Goal: Task Accomplishment & Management: Manage account settings

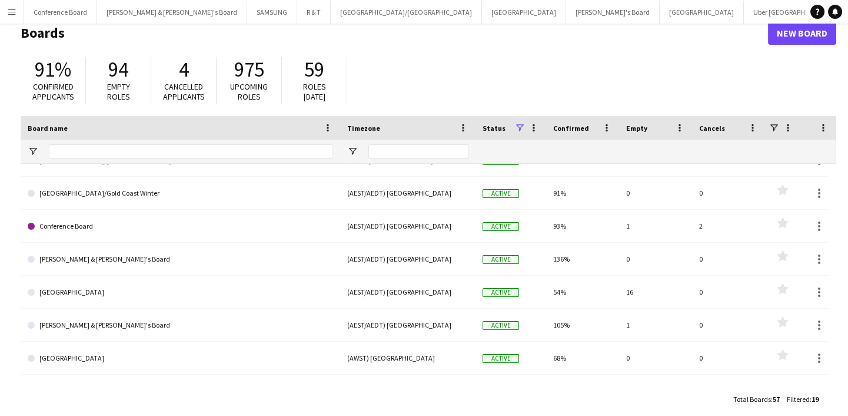
scroll to position [32, 0]
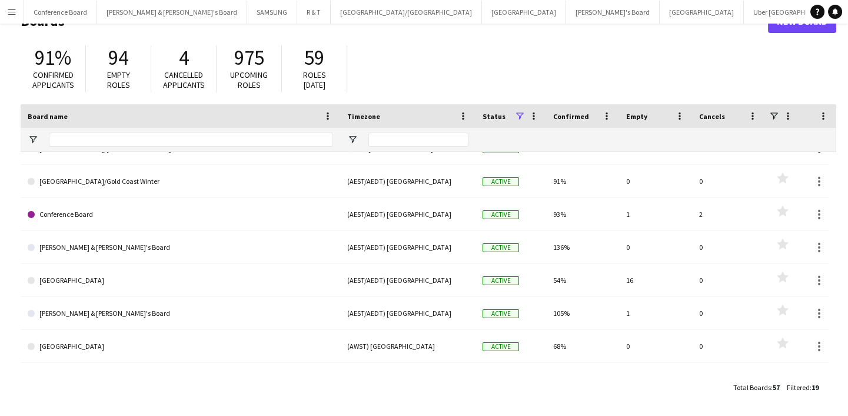
click at [3, 148] on main "Boards New Board 91% Confirmed applicants 94 Empty roles 4 Cancelled applicants…" at bounding box center [424, 203] width 848 height 425
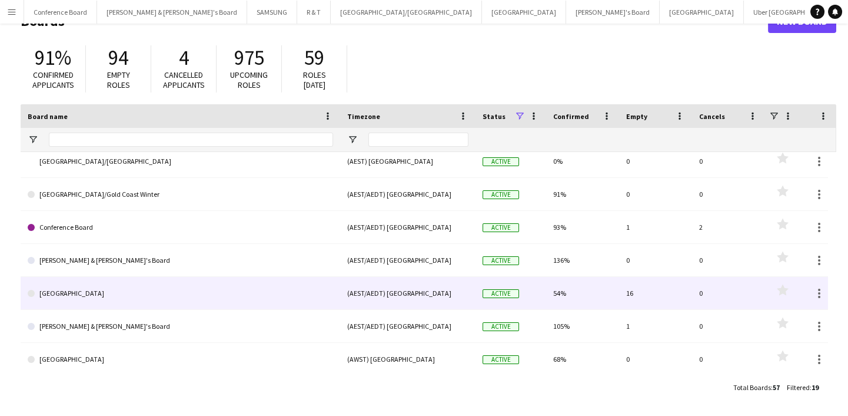
scroll to position [0, 0]
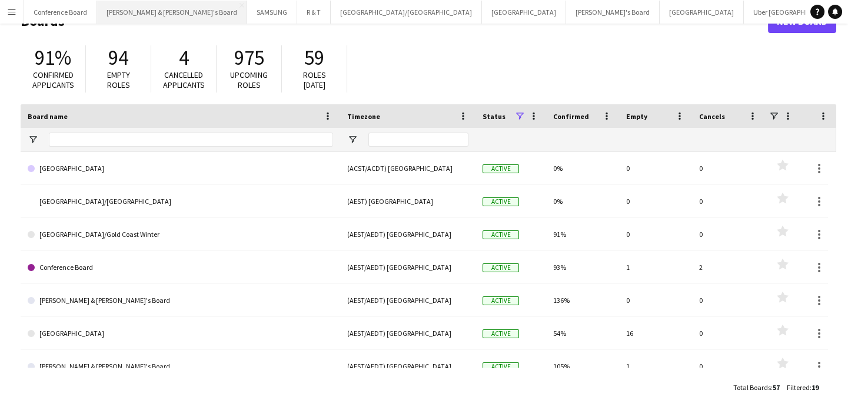
click at [111, 2] on button "[PERSON_NAME] & [PERSON_NAME]'s Board Close" at bounding box center [172, 12] width 150 height 23
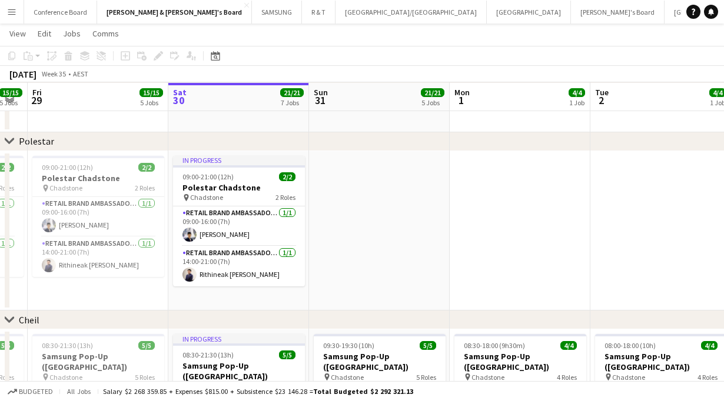
scroll to position [0, 247]
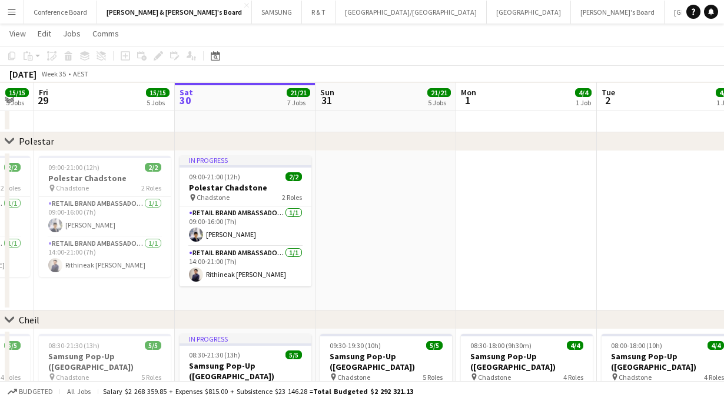
drag, startPoint x: 391, startPoint y: 235, endPoint x: 425, endPoint y: 234, distance: 34.2
click at [425, 234] on app-calendar-viewport "Wed 27 8/8 3 Jobs Thu 28 15/15 5 Jobs Fri 29 15/15 5 Jobs Sat 30 21/21 7 Jobs S…" at bounding box center [362, 4] width 724 height 1414
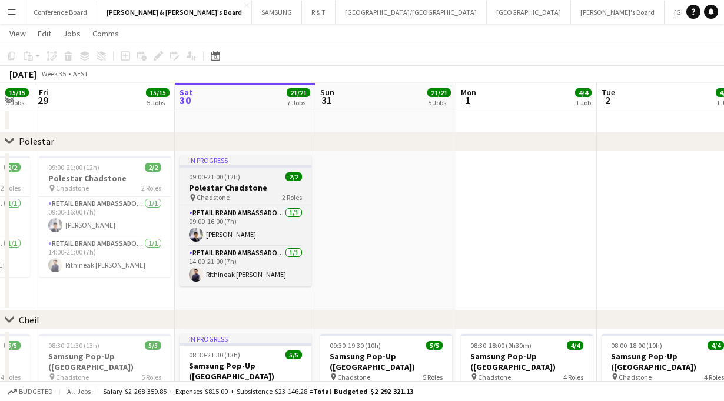
click at [217, 181] on app-job-card "In progress 09:00-21:00 (12h) 2/2 Polestar Chadstone pin Chadstone 2 Roles RETA…" at bounding box center [246, 221] width 132 height 131
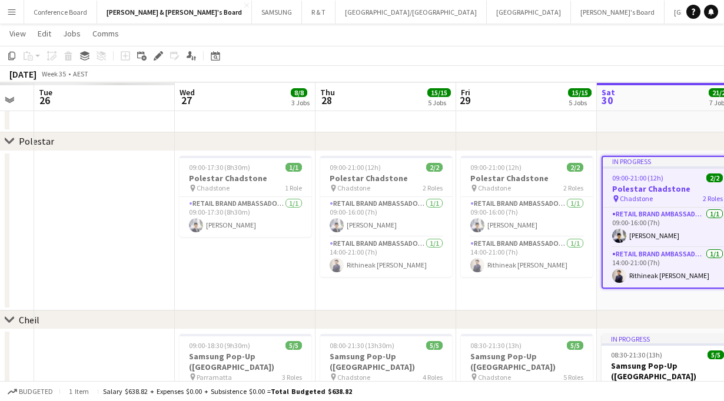
drag, startPoint x: 401, startPoint y: 229, endPoint x: 709, endPoint y: 215, distance: 308.8
click at [709, 215] on app-calendar-viewport "Sun 24 Mon 25 Tue 26 Wed 27 8/8 3 Jobs Thu 28 15/15 5 Jobs Fri 29 15/15 5 Jobs …" at bounding box center [362, 4] width 724 height 1414
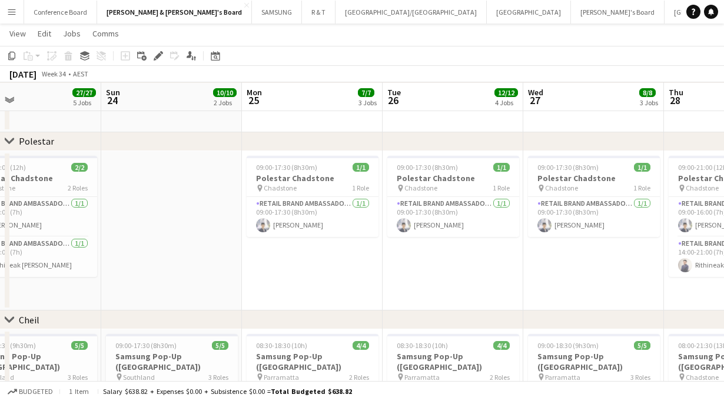
drag, startPoint x: 68, startPoint y: 225, endPoint x: 530, endPoint y: 203, distance: 462.0
click at [530, 203] on app-calendar-viewport "Thu 21 Fri 22 14/14 4 Jobs Sat 23 27/27 5 Jobs Sun 24 10/10 2 Jobs Mon 25 7/7 3…" at bounding box center [362, 4] width 724 height 1414
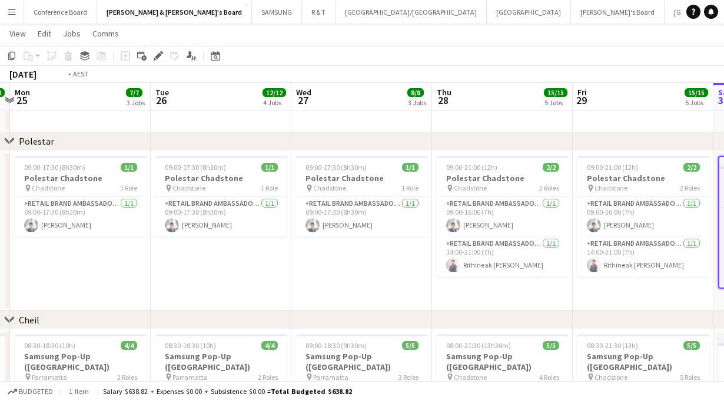
scroll to position [0, 441]
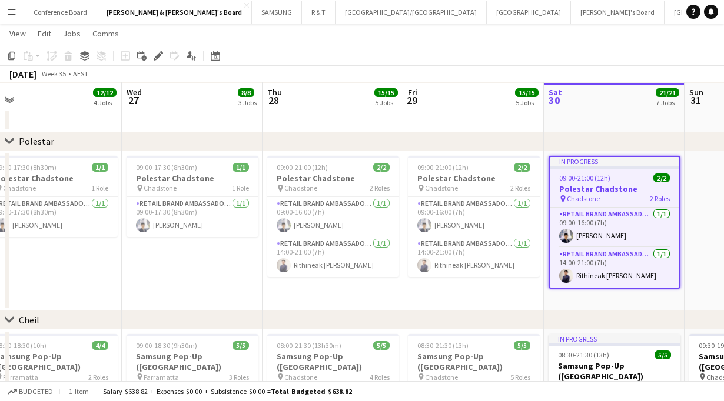
drag, startPoint x: 497, startPoint y: 248, endPoint x: 94, endPoint y: 247, distance: 403.2
click at [94, 247] on app-calendar-viewport "Sat 23 27/27 5 Jobs Sun 24 10/10 2 Jobs Mon 25 7/7 3 Jobs Tue 26 12/12 4 Jobs W…" at bounding box center [362, 4] width 724 height 1414
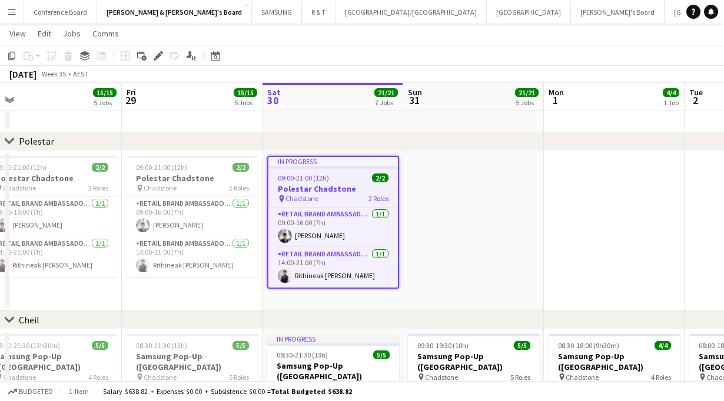
scroll to position [0, 487]
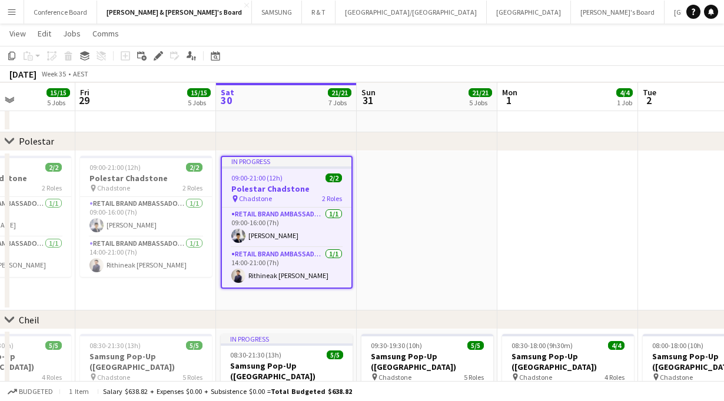
drag, startPoint x: 431, startPoint y: 277, endPoint x: 103, endPoint y: 294, distance: 328.3
click at [103, 294] on app-calendar-viewport "Mon 25 7/7 3 Jobs Tue 26 12/12 4 Jobs Wed 27 8/8 3 Jobs Thu 28 15/15 5 Jobs Fri…" at bounding box center [362, 4] width 724 height 1414
click at [465, 238] on app-date-cell at bounding box center [427, 231] width 141 height 160
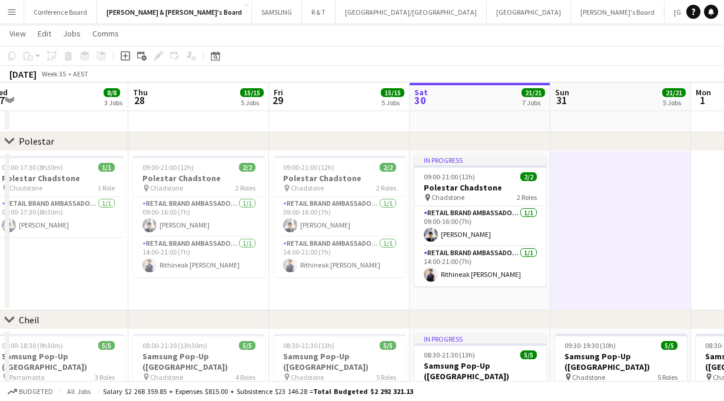
drag, startPoint x: 477, startPoint y: 248, endPoint x: 656, endPoint y: 236, distance: 179.3
click at [656, 236] on app-calendar-viewport "Mon 25 7/7 3 Jobs Tue 26 12/12 4 Jobs Wed 27 8/8 3 Jobs Thu 28 15/15 5 Jobs Fri…" at bounding box center [362, 4] width 724 height 1414
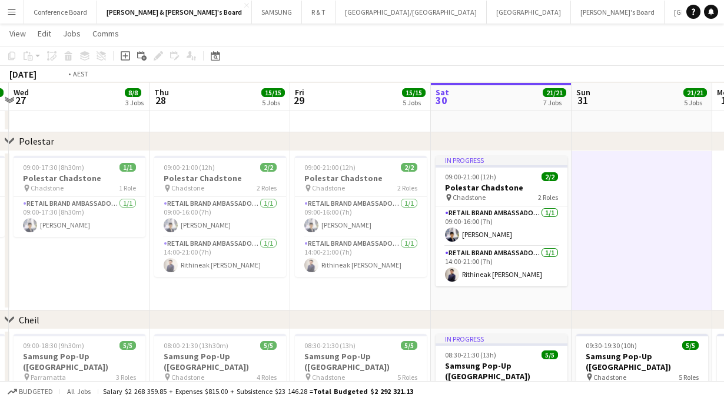
scroll to position [0, 342]
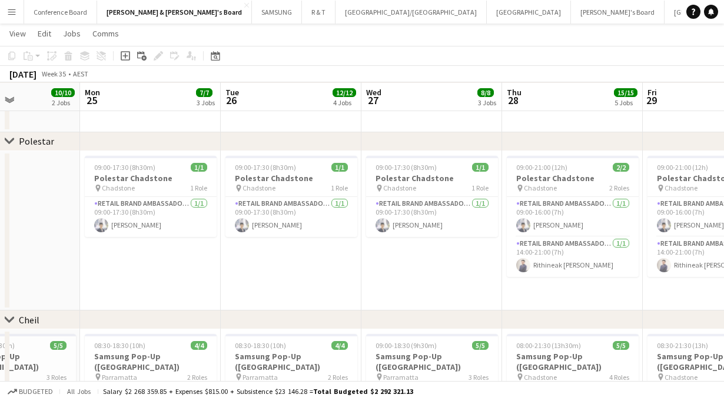
drag, startPoint x: 127, startPoint y: 260, endPoint x: 417, endPoint y: 264, distance: 290.2
click at [417, 264] on app-calendar-viewport "Fri 22 14/14 4 Jobs Sat 23 27/27 5 Jobs Sun 24 10/10 2 Jobs Mon 25 7/7 3 Jobs T…" at bounding box center [362, 4] width 724 height 1414
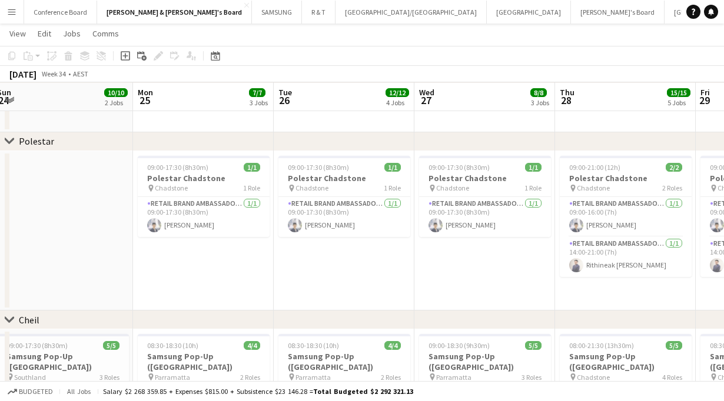
scroll to position [0, 264]
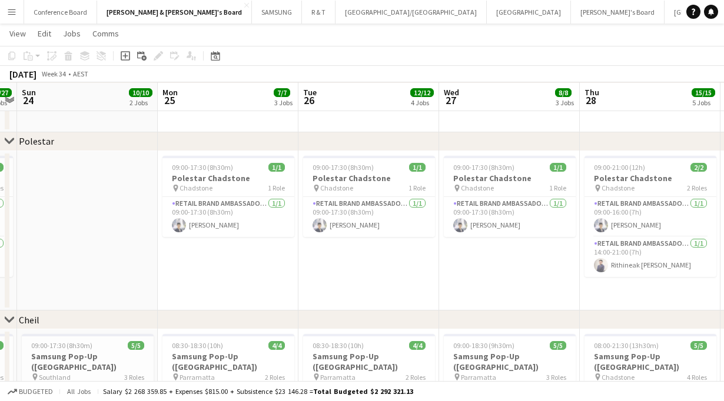
drag, startPoint x: 271, startPoint y: 281, endPoint x: 350, endPoint y: 270, distance: 79.1
click at [350, 270] on app-calendar-viewport "Fri 22 14/14 4 Jobs Sat 23 27/27 5 Jobs Sun 24 10/10 2 Jobs Mon 25 7/7 3 Jobs T…" at bounding box center [362, 4] width 724 height 1414
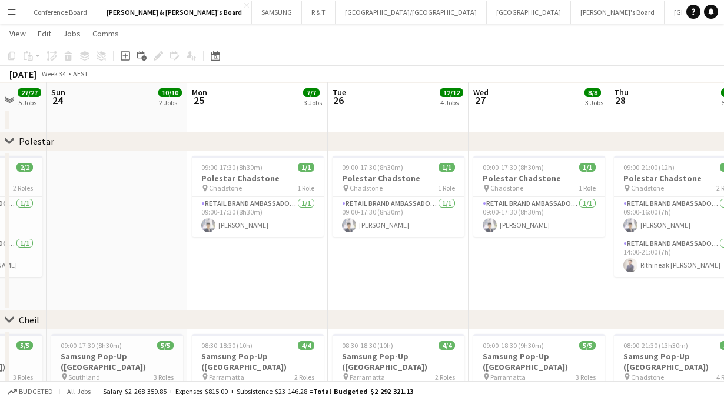
drag, startPoint x: 176, startPoint y: 267, endPoint x: 487, endPoint y: 276, distance: 310.9
click at [487, 276] on app-calendar-viewport "Thu 21 15/15 5 Jobs Fri 22 14/14 4 Jobs Sat 23 27/27 5 Jobs Sun 24 10/10 2 Jobs…" at bounding box center [362, 4] width 724 height 1414
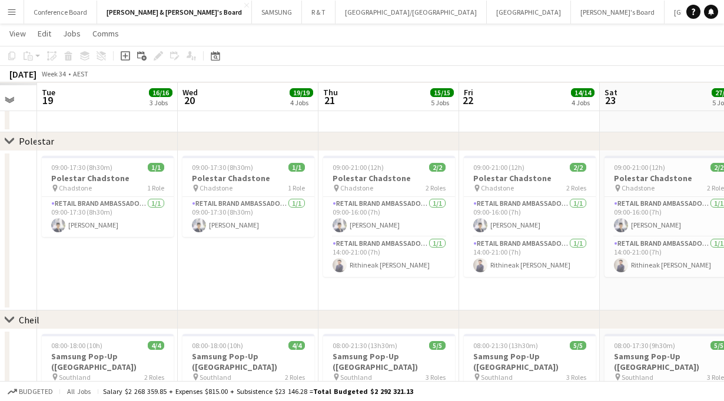
drag, startPoint x: 255, startPoint y: 273, endPoint x: 585, endPoint y: 258, distance: 330.6
click at [585, 258] on app-calendar-viewport "Sun 17 Mon 18 Tue 19 16/16 3 Jobs Wed 20 19/19 4 Jobs Thu 21 15/15 5 Jobs Fri 2…" at bounding box center [362, 4] width 724 height 1414
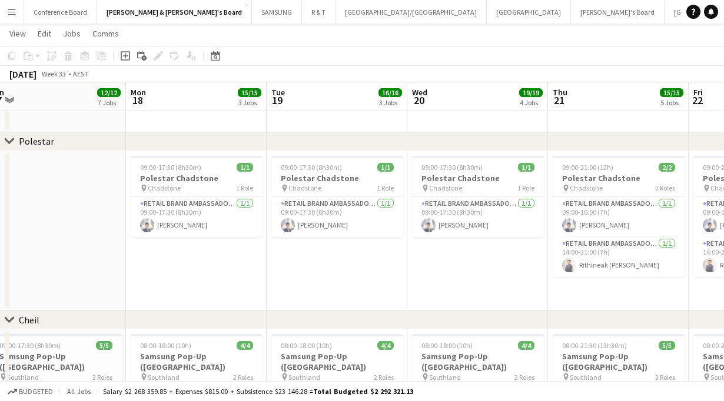
drag, startPoint x: 204, startPoint y: 263, endPoint x: 434, endPoint y: 262, distance: 229.6
click at [434, 262] on app-calendar-viewport "Fri 15 Sat 16 Sun 17 12/12 7 Jobs Mon 18 15/15 3 Jobs Tue 19 16/16 3 Jobs Wed 2…" at bounding box center [362, 158] width 724 height 1722
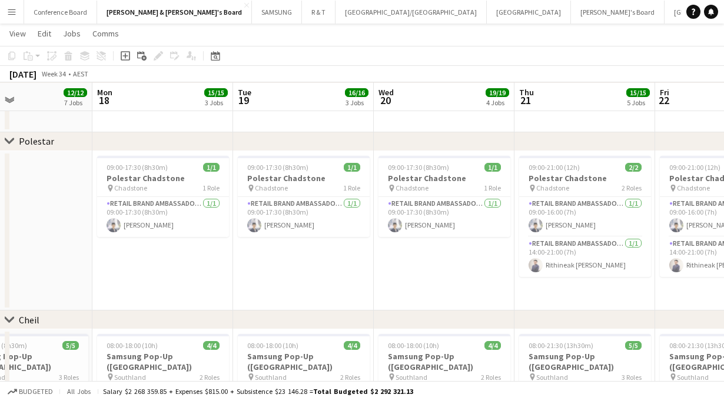
scroll to position [0, 400]
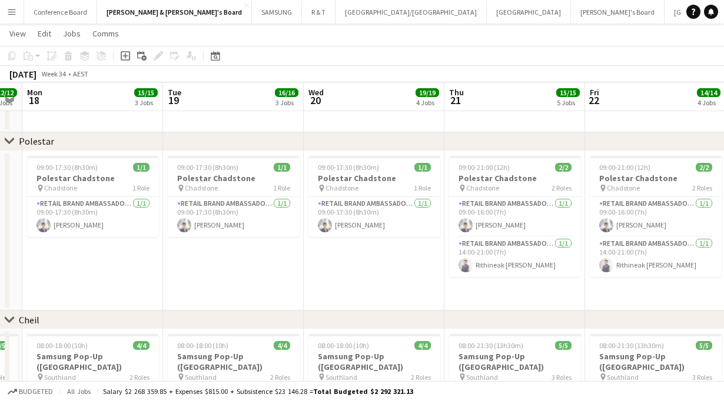
drag, startPoint x: 516, startPoint y: 291, endPoint x: 132, endPoint y: 299, distance: 384.5
click at [132, 299] on app-calendar-viewport "Fri 15 12/12 7 Jobs Sat 16 23/23 10 Jobs Sun 17 12/12 7 Jobs Mon 18 15/15 3 Job…" at bounding box center [362, 158] width 724 height 1722
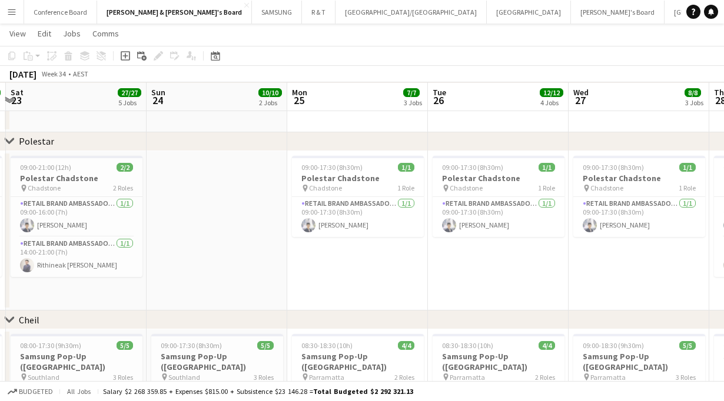
scroll to position [0, 560]
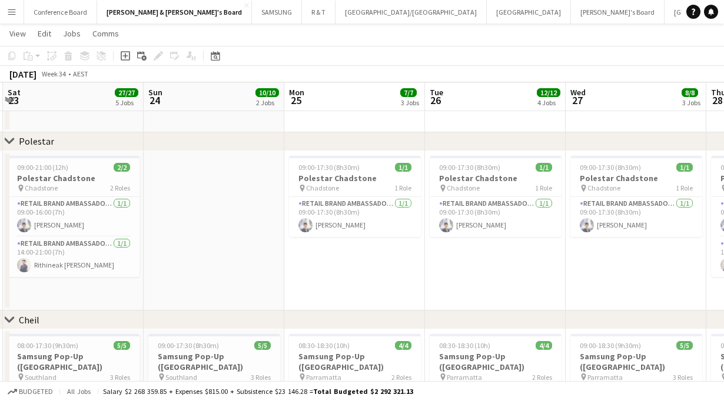
drag, startPoint x: 648, startPoint y: 273, endPoint x: 205, endPoint y: 257, distance: 442.4
click at [205, 257] on app-calendar-viewport "Tue 19 16/16 3 Jobs Wed 20 19/19 4 Jobs Thu 21 15/15 5 Jobs Fri 22 14/14 4 Jobs…" at bounding box center [362, 158] width 724 height 1722
click at [321, 166] on span "09:00-17:30 (8h30m)" at bounding box center [328, 167] width 61 height 9
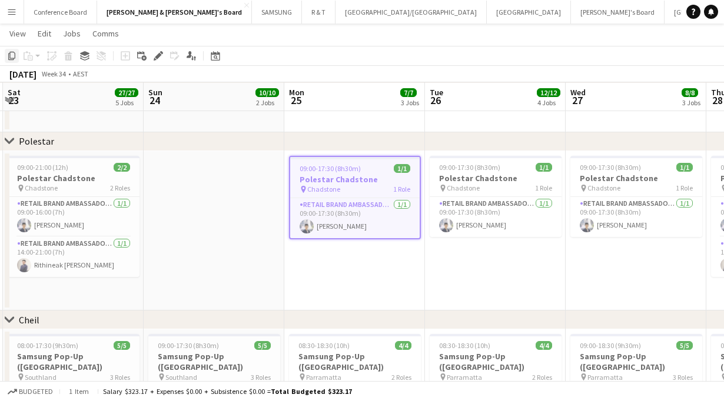
click at [7, 56] on icon "Copy" at bounding box center [11, 55] width 9 height 9
drag, startPoint x: 446, startPoint y: 267, endPoint x: 237, endPoint y: 265, distance: 208.4
click at [223, 267] on app-calendar-viewport "Tue 19 16/16 3 Jobs Wed 20 19/19 4 Jobs Thu 21 15/15 5 Jobs Fri 22 14/14 4 Jobs…" at bounding box center [362, 158] width 724 height 1722
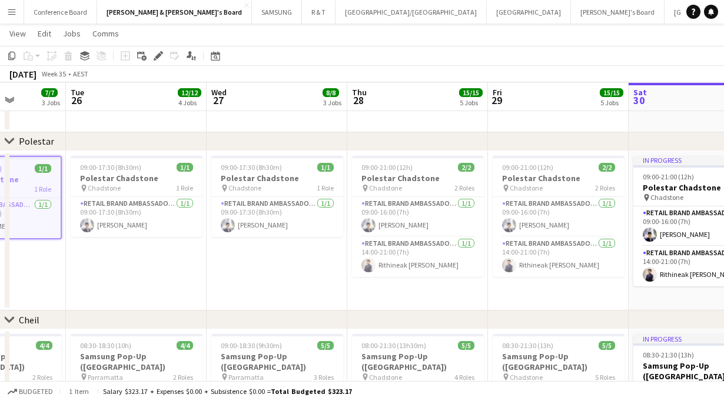
scroll to position [0, 486]
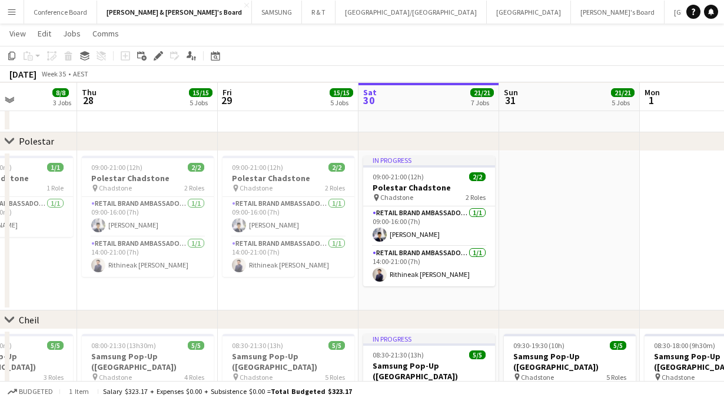
drag, startPoint x: 522, startPoint y: 300, endPoint x: 252, endPoint y: 294, distance: 270.2
click at [252, 294] on app-calendar-viewport "Sun 24 10/10 2 Jobs Mon 25 7/7 3 Jobs Tue 26 12/12 4 Jobs Wed 27 8/8 3 Jobs Thu…" at bounding box center [362, 158] width 724 height 1722
drag, startPoint x: 600, startPoint y: 257, endPoint x: 286, endPoint y: 278, distance: 314.5
click at [286, 278] on app-calendar-viewport "Sun 24 10/10 2 Jobs Mon 25 7/7 3 Jobs Tue 26 12/12 4 Jobs Wed 27 8/8 3 Jobs Thu…" at bounding box center [362, 158] width 724 height 1722
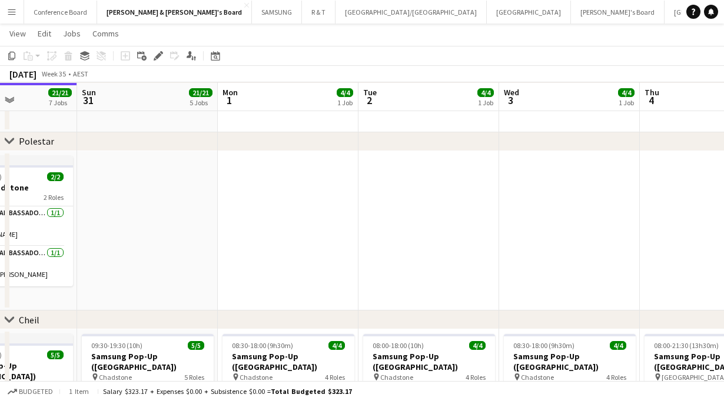
scroll to position [0, 377]
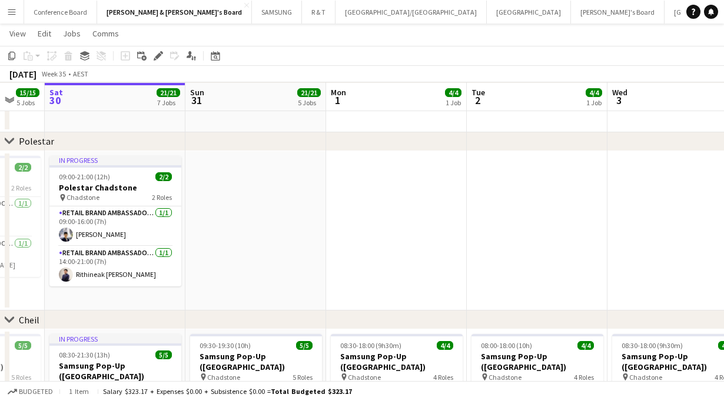
click at [373, 200] on app-date-cell at bounding box center [396, 231] width 141 height 160
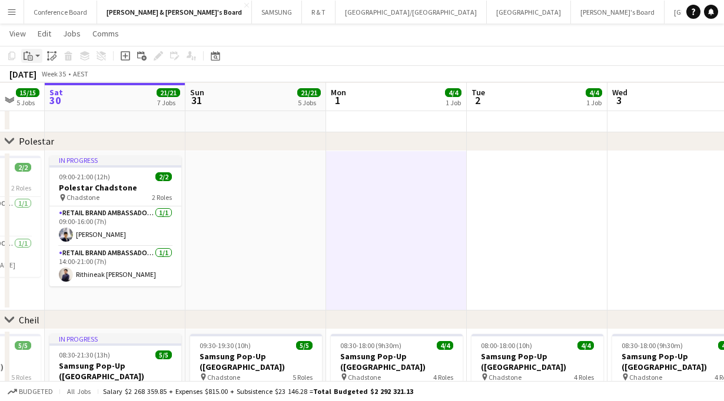
click at [29, 53] on icon at bounding box center [29, 53] width 1 height 2
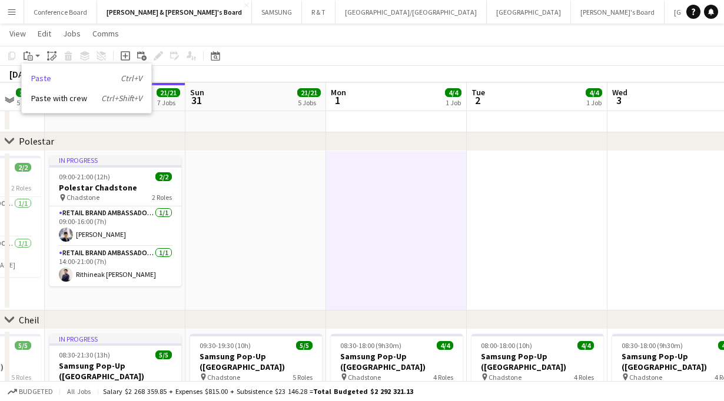
click at [36, 78] on link "Paste Ctrl+V" at bounding box center [86, 78] width 111 height 11
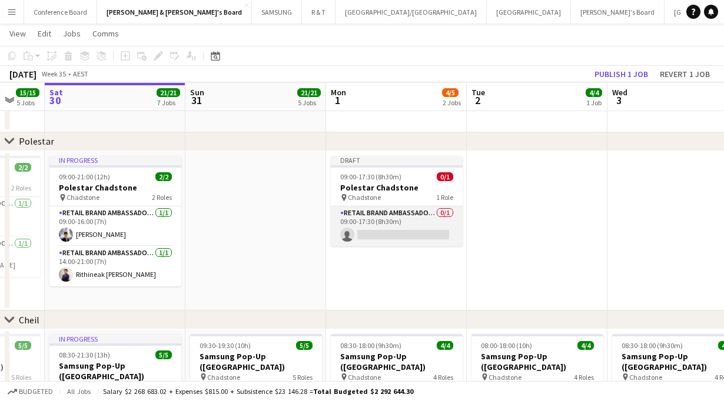
click at [389, 226] on app-card-role "RETAIL Brand Ambassador (Mon - Fri) 0/1 09:00-17:30 (8h30m) single-neutral-acti…" at bounding box center [397, 227] width 132 height 40
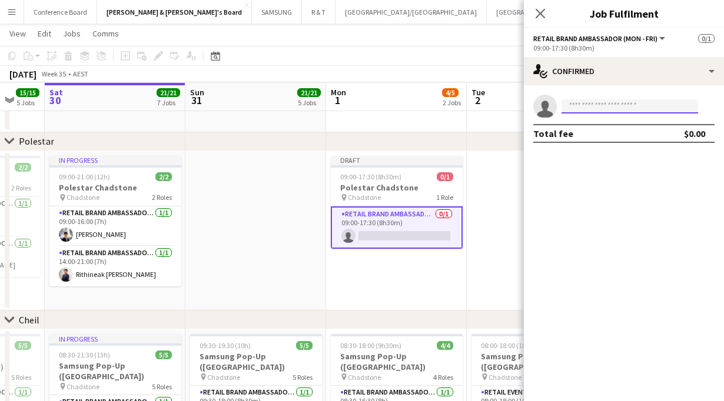
click at [583, 111] on input at bounding box center [630, 106] width 137 height 14
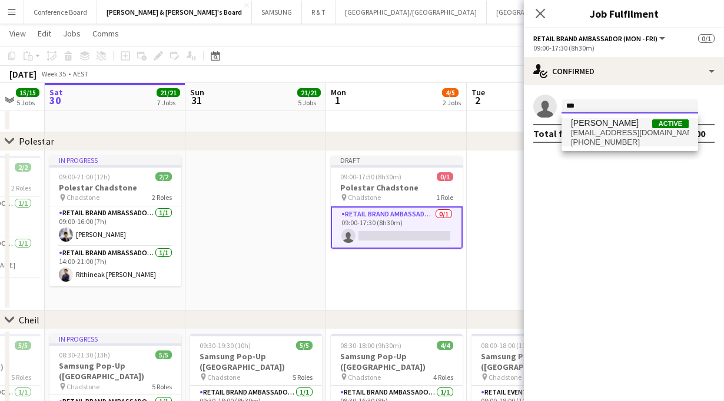
type input "***"
click at [600, 133] on span "[EMAIL_ADDRESS][DOMAIN_NAME]" at bounding box center [630, 132] width 118 height 9
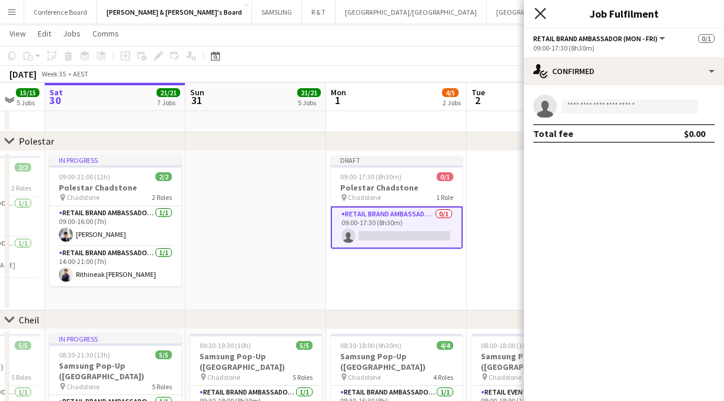
click at [542, 9] on icon "Close pop-in" at bounding box center [539, 13] width 11 height 11
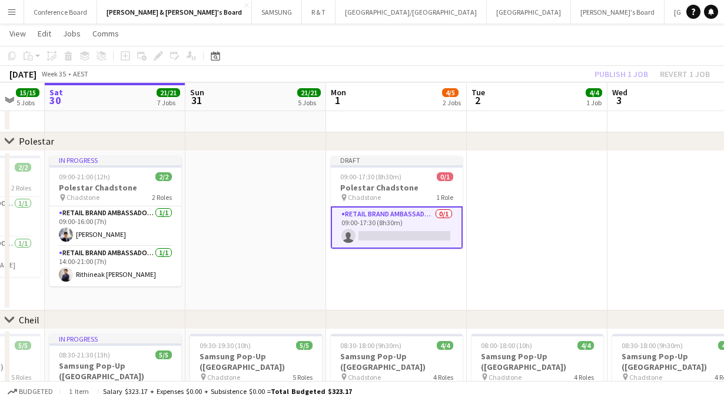
click at [514, 249] on app-date-cell at bounding box center [537, 231] width 141 height 160
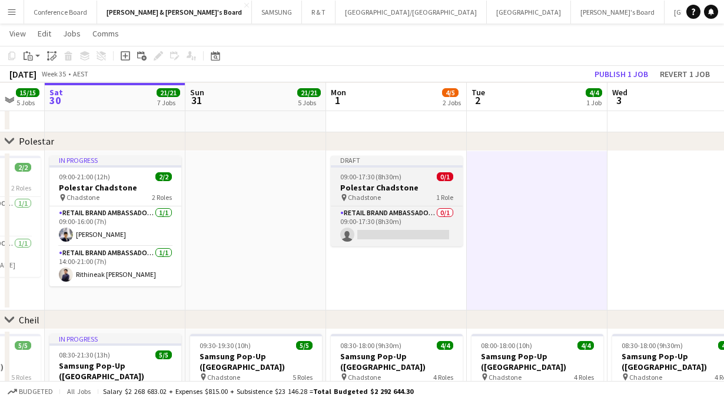
click at [415, 173] on div "09:00-17:30 (8h30m) 0/1" at bounding box center [397, 176] width 132 height 9
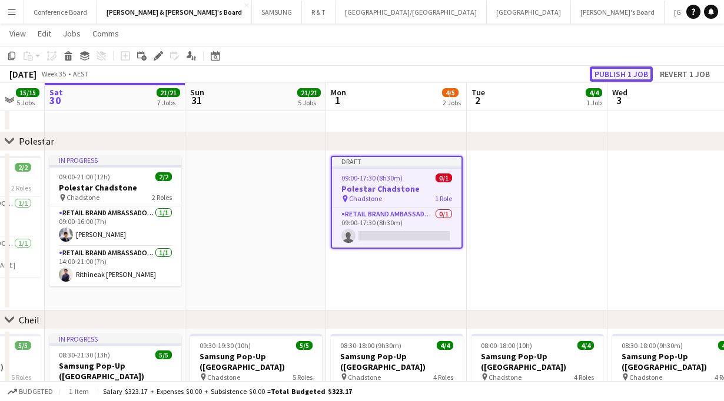
click at [617, 69] on button "Publish 1 job" at bounding box center [621, 74] width 63 height 15
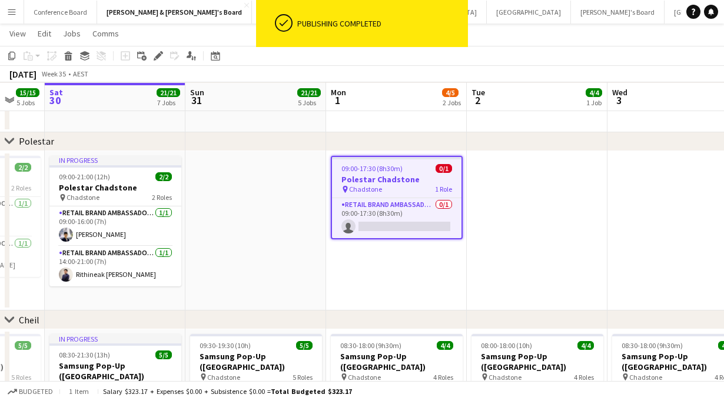
click at [518, 214] on app-date-cell at bounding box center [537, 231] width 141 height 160
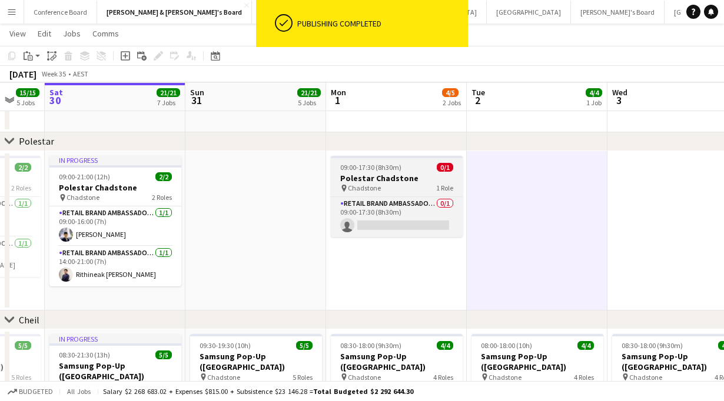
click at [386, 173] on h3 "Polestar Chadstone" at bounding box center [397, 178] width 132 height 11
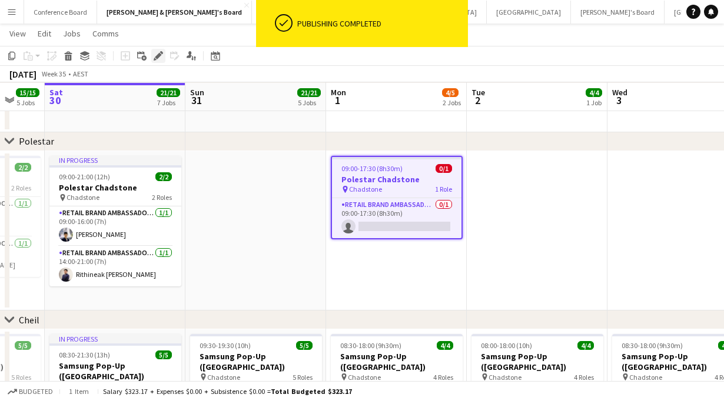
click at [155, 55] on icon "Edit" at bounding box center [158, 55] width 9 height 9
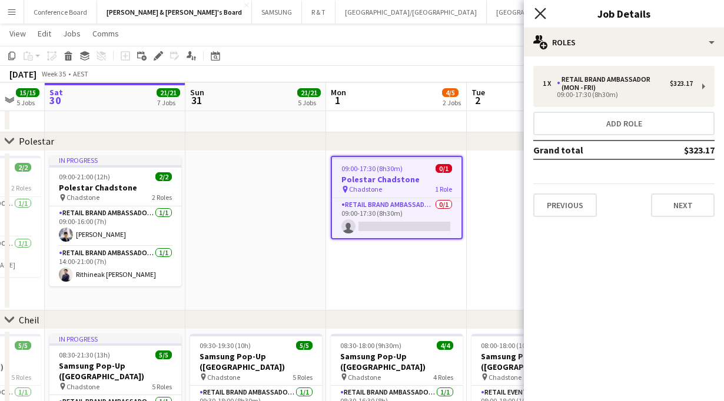
click at [543, 14] on icon "Close pop-in" at bounding box center [539, 13] width 11 height 11
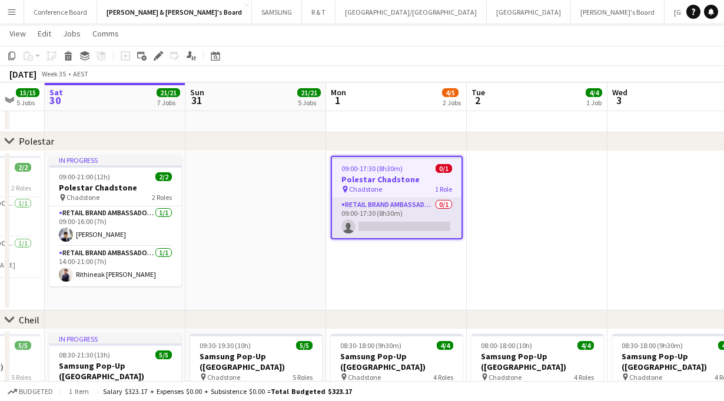
click at [367, 218] on app-card-role "RETAIL Brand Ambassador (Mon - Fri) 0/1 09:00-17:30 (8h30m) single-neutral-acti…" at bounding box center [397, 218] width 130 height 40
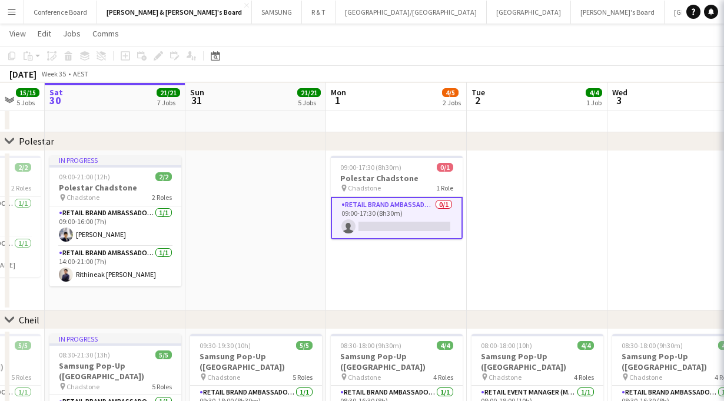
scroll to position [0, 377]
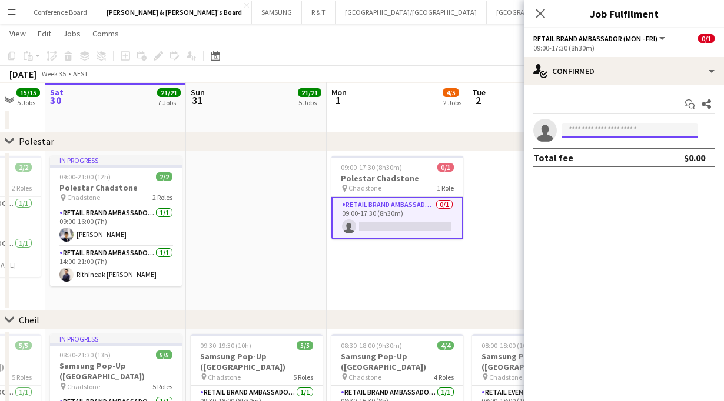
click at [607, 129] on input at bounding box center [630, 131] width 137 height 14
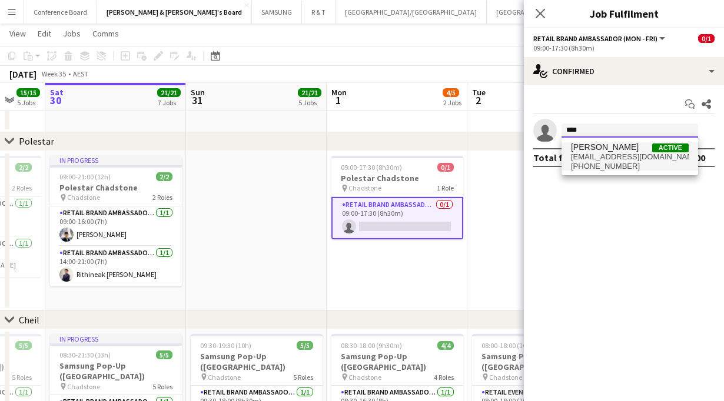
type input "****"
click at [600, 160] on span "[EMAIL_ADDRESS][DOMAIN_NAME]" at bounding box center [630, 156] width 118 height 9
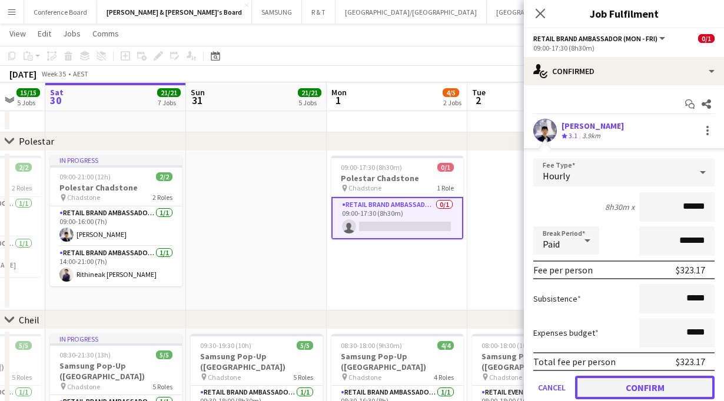
click at [639, 380] on button "Confirm" at bounding box center [645, 388] width 140 height 24
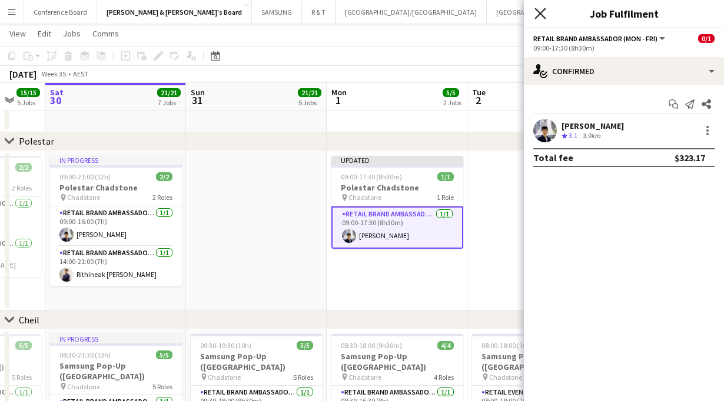
click at [543, 9] on icon at bounding box center [539, 13] width 11 height 11
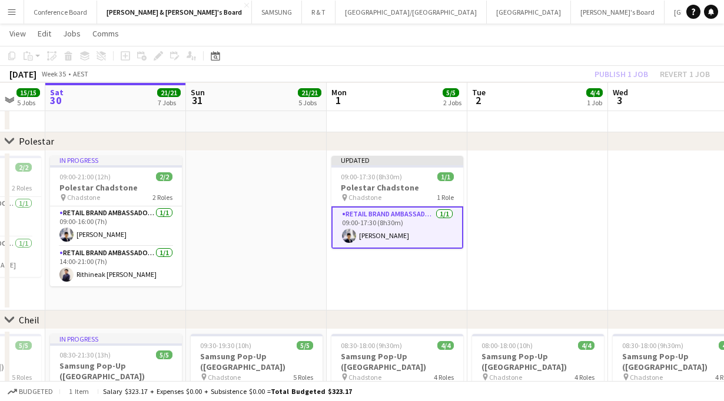
click at [538, 263] on app-date-cell at bounding box center [537, 231] width 141 height 160
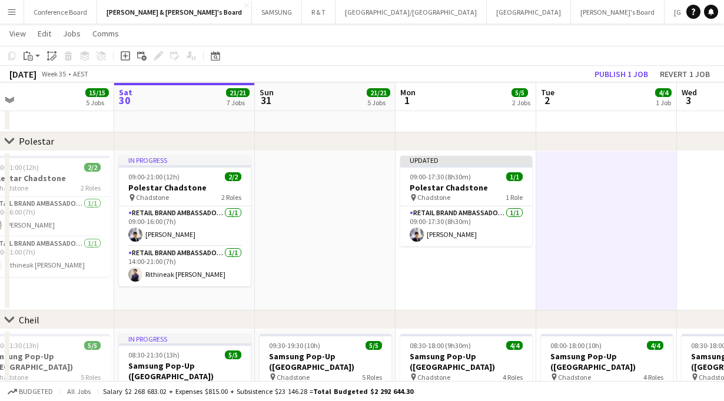
scroll to position [0, 307]
drag, startPoint x: 399, startPoint y: 286, endPoint x: 468, endPoint y: 282, distance: 69.0
click at [468, 282] on app-calendar-viewport "Wed 27 8/8 3 Jobs Thu 28 15/15 5 Jobs Fri 29 15/15 5 Jobs Sat 30 21/21 7 Jobs S…" at bounding box center [362, 158] width 724 height 1722
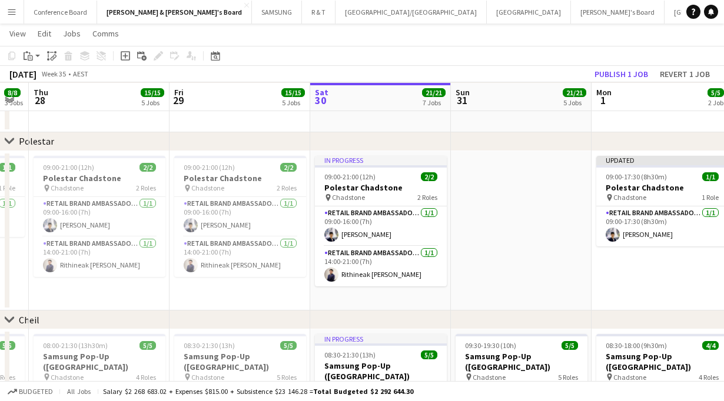
scroll to position [0, 251]
drag, startPoint x: 346, startPoint y: 291, endPoint x: 542, endPoint y: 291, distance: 196.6
click at [542, 291] on app-calendar-viewport "Tue 26 12/12 4 Jobs Wed 27 8/8 3 Jobs Thu 28 15/15 5 Jobs Fri 29 15/15 5 Jobs S…" at bounding box center [362, 158] width 724 height 1722
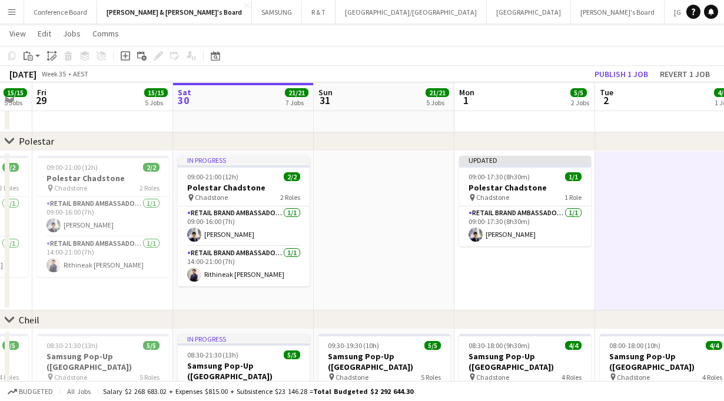
scroll to position [0, 450]
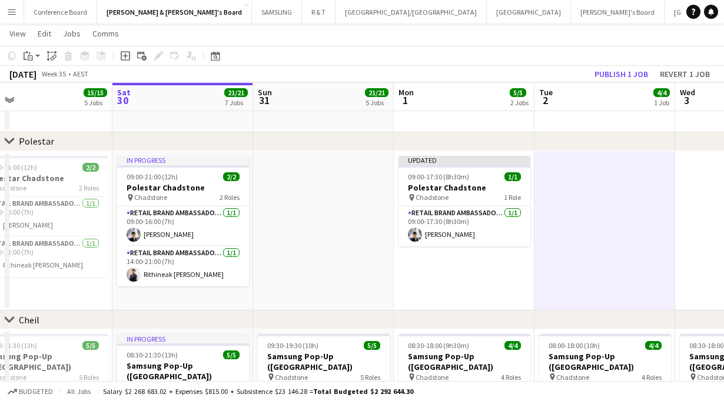
drag, startPoint x: 547, startPoint y: 261, endPoint x: 348, endPoint y: 255, distance: 199.0
click at [348, 255] on app-calendar-viewport "Tue 26 12/12 4 Jobs Wed 27 8/8 3 Jobs Thu 28 15/15 5 Jobs Fri 29 15/15 5 Jobs S…" at bounding box center [362, 158] width 724 height 1722
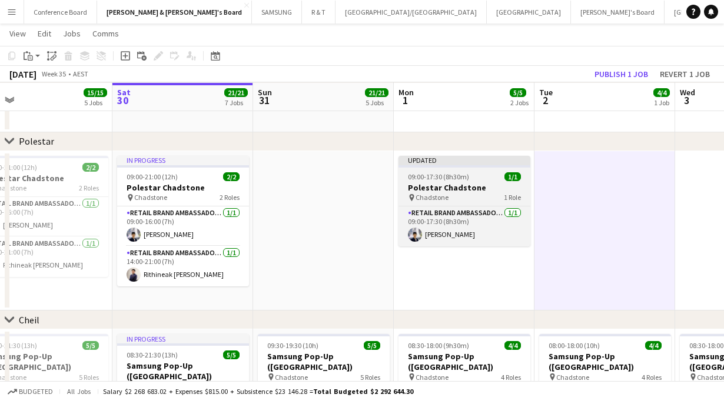
click at [471, 173] on div "09:00-17:30 (8h30m) 1/1" at bounding box center [465, 176] width 132 height 9
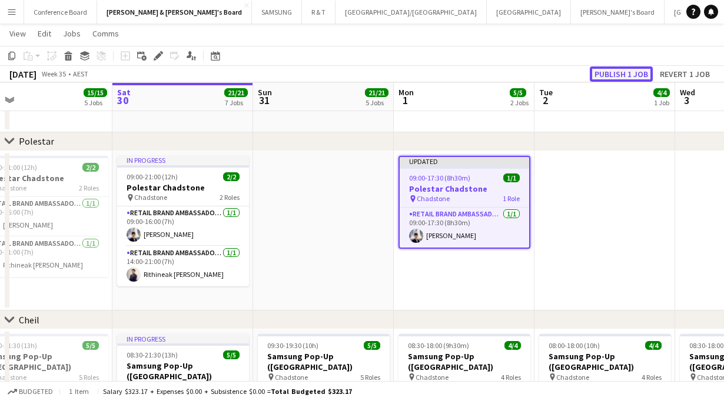
click at [637, 73] on button "Publish 1 job" at bounding box center [621, 74] width 63 height 15
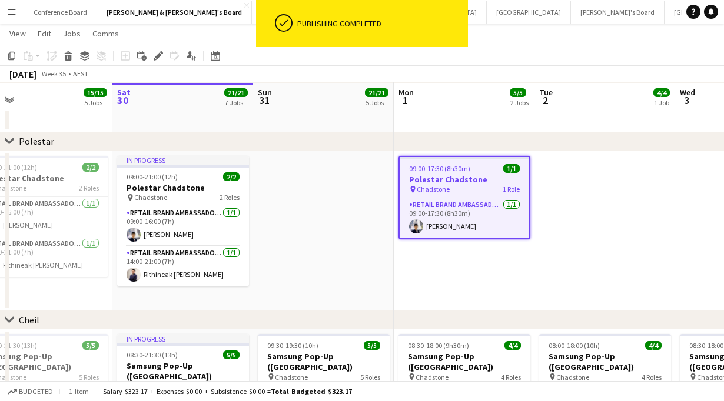
click at [593, 214] on app-date-cell at bounding box center [604, 231] width 141 height 160
